Goal: Obtain resource: Obtain resource

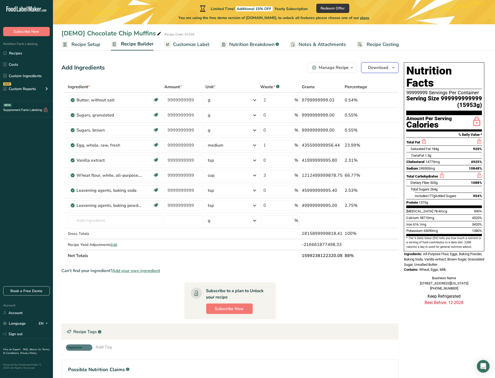
click at [391, 66] on icon "button" at bounding box center [393, 68] width 4 height 7
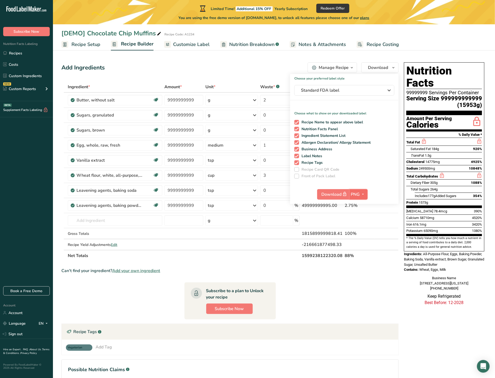
click at [363, 194] on icon "button" at bounding box center [363, 194] width 4 height 7
click at [364, 202] on link "PNG" at bounding box center [358, 205] width 17 height 9
click at [362, 192] on icon "button" at bounding box center [363, 194] width 4 height 7
click at [379, 184] on div "Choose your preferred label style Standard FDA label Standard FDA label The mos…" at bounding box center [344, 139] width 108 height 130
click at [333, 194] on span "Download" at bounding box center [334, 194] width 26 height 7
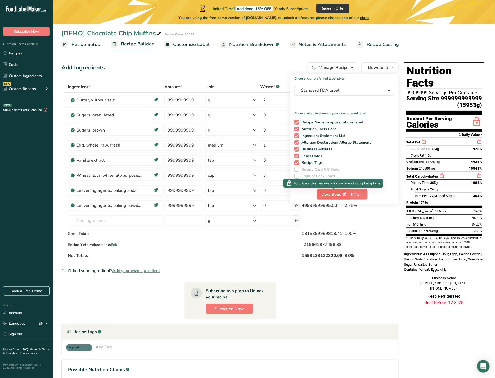
click at [342, 193] on span "button" at bounding box center [344, 194] width 6 height 6
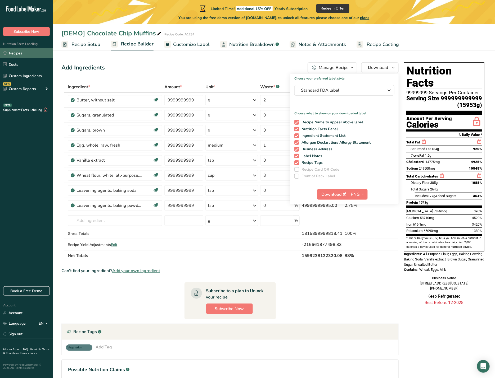
click at [19, 53] on link "Recipes" at bounding box center [26, 53] width 53 height 10
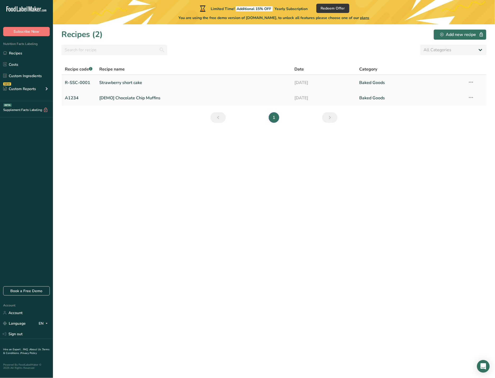
click at [130, 83] on link "Strawberry short cake" at bounding box center [193, 82] width 189 height 11
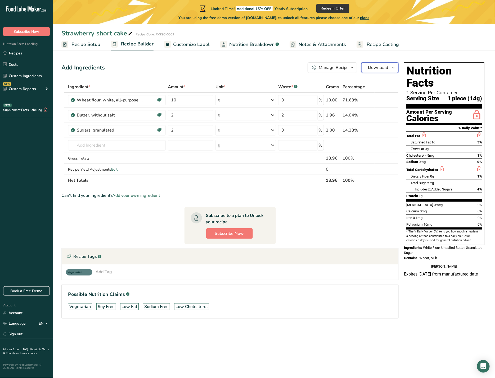
click at [389, 67] on button "Download" at bounding box center [379, 67] width 37 height 11
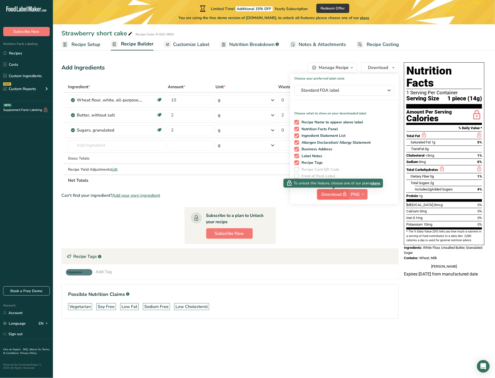
click at [333, 191] on span "Download" at bounding box center [334, 194] width 26 height 7
click at [334, 192] on span "Download" at bounding box center [334, 194] width 26 height 7
click at [363, 191] on icon "button" at bounding box center [363, 194] width 4 height 7
